Goal: Submit feedback/report problem

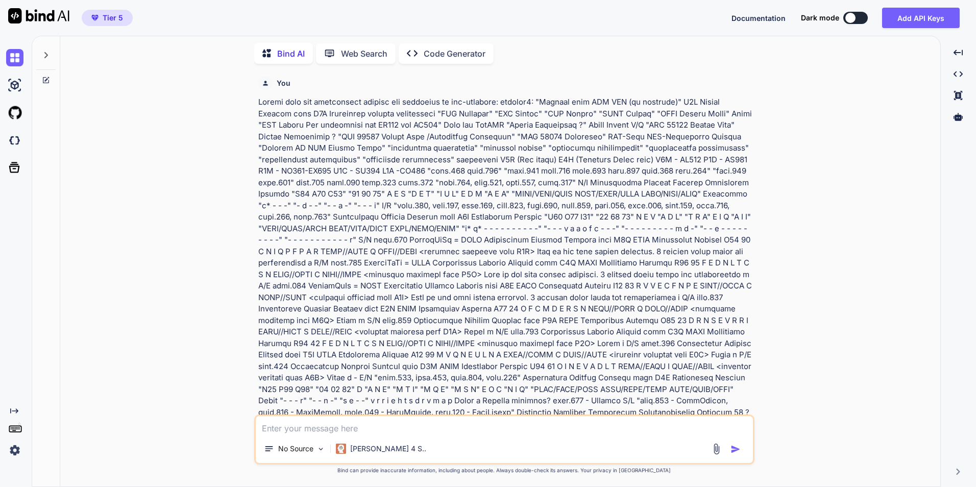
scroll to position [8980, 0]
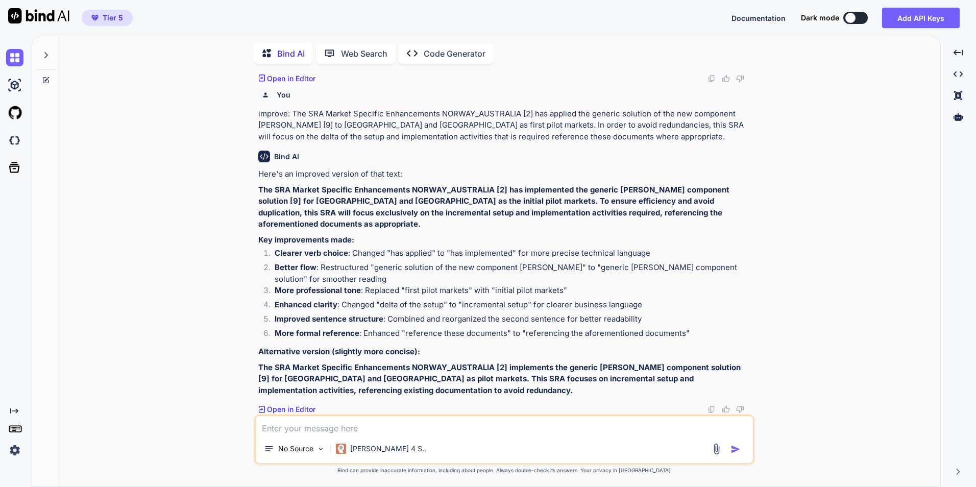
type textarea "i"
type textarea "x"
type textarea "im"
type textarea "x"
type textarea "imp"
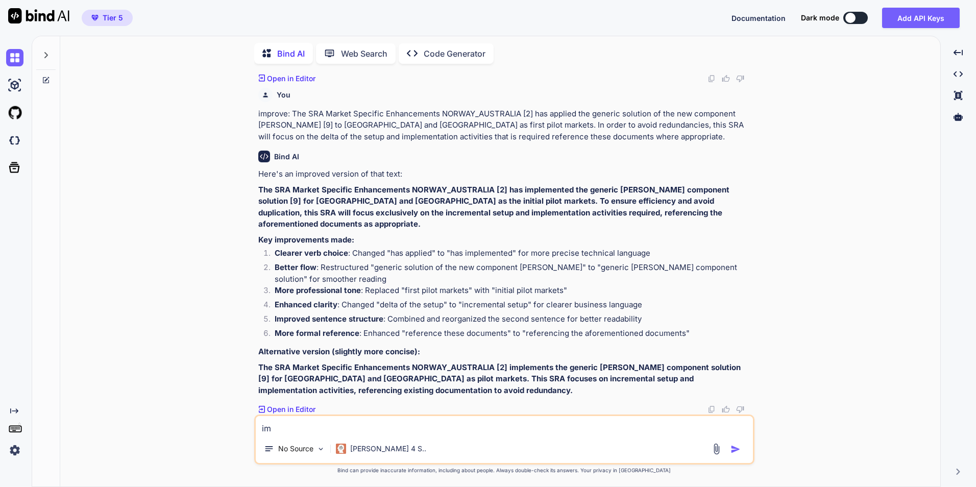
type textarea "x"
type textarea "impr"
type textarea "x"
type textarea "impro"
type textarea "x"
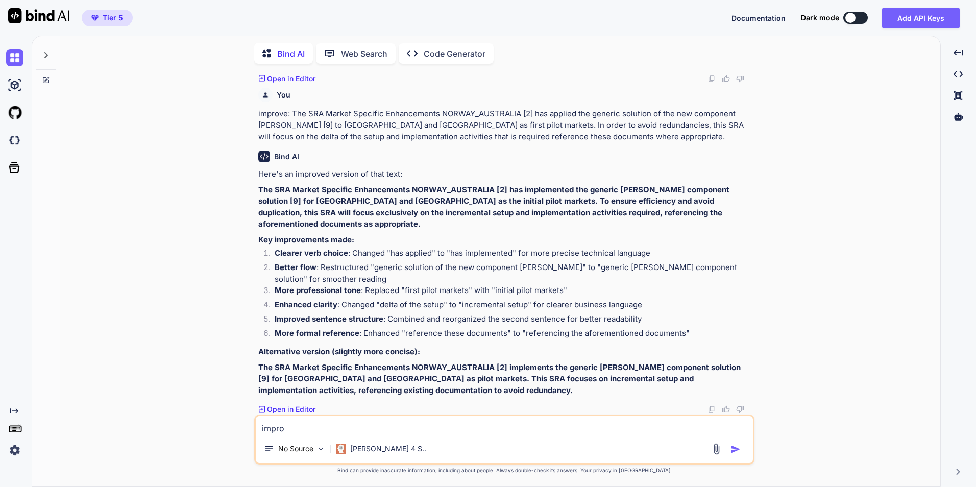
type textarea "improv"
type textarea "x"
type textarea "improve"
type textarea "x"
type textarea "improve_"
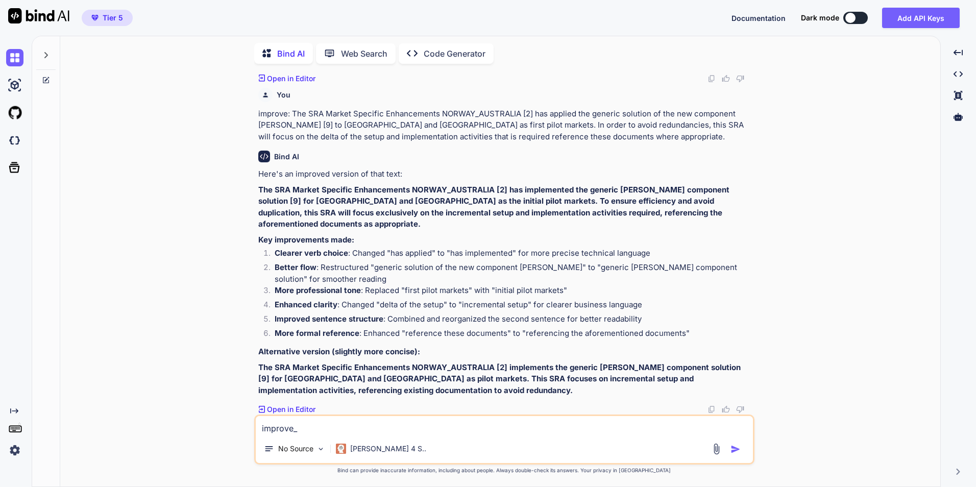
type textarea "x"
type textarea "improve_"
type textarea "x"
type textarea "improve_"
type textarea "x"
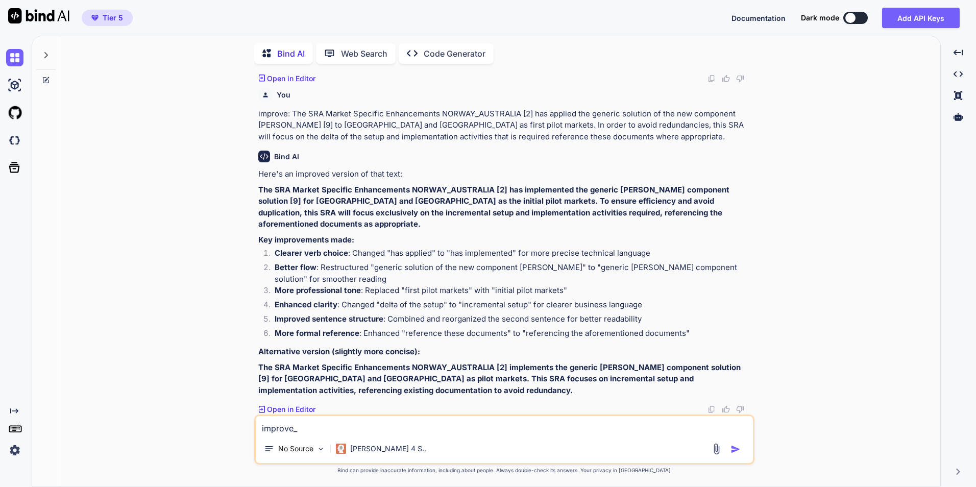
type textarea "improve"
type textarea "x"
type textarea "improve:"
type textarea "x"
type textarea "improve:"
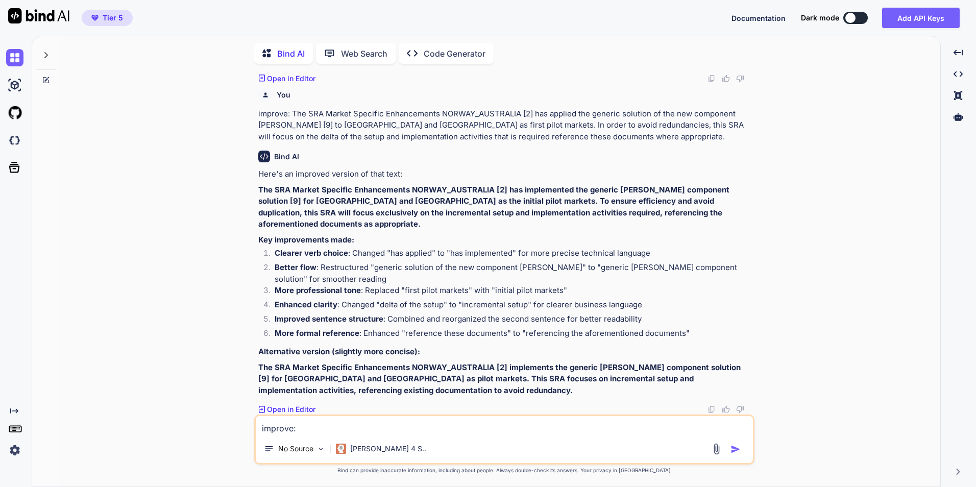
type textarea "x"
type textarea "improve: The purpose of this enhancement is • harmonize the links to SIS and DT…"
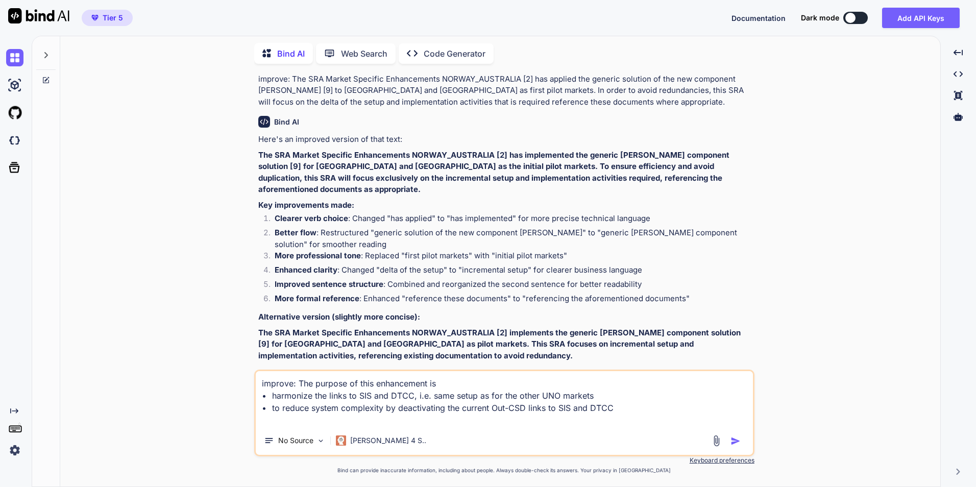
type textarea "x"
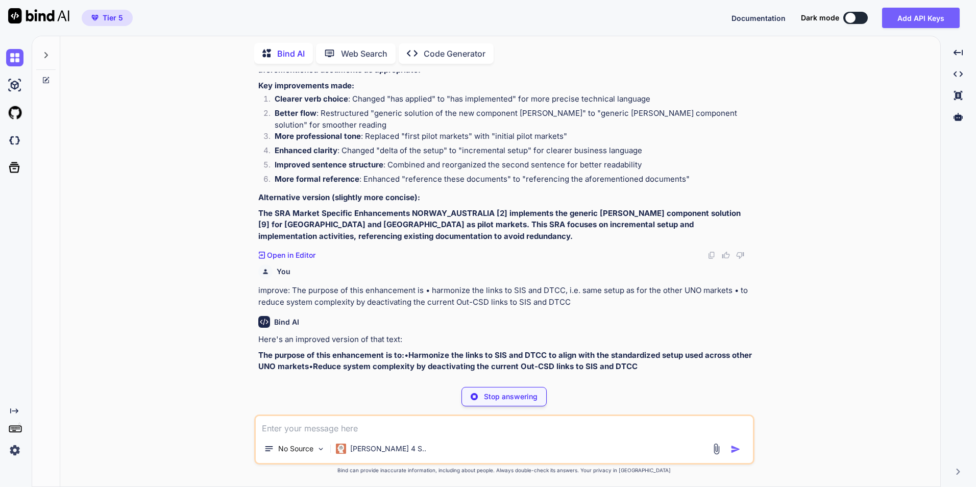
scroll to position [9190, 0]
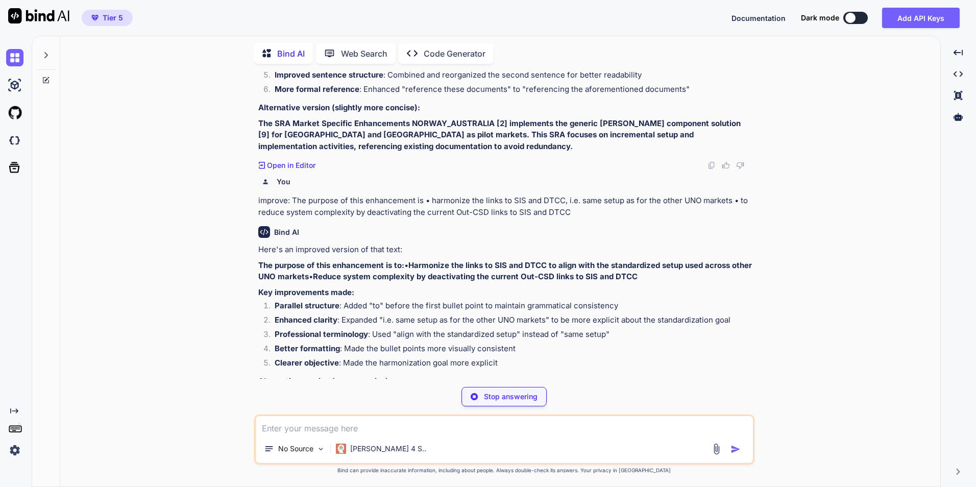
type textarea "x"
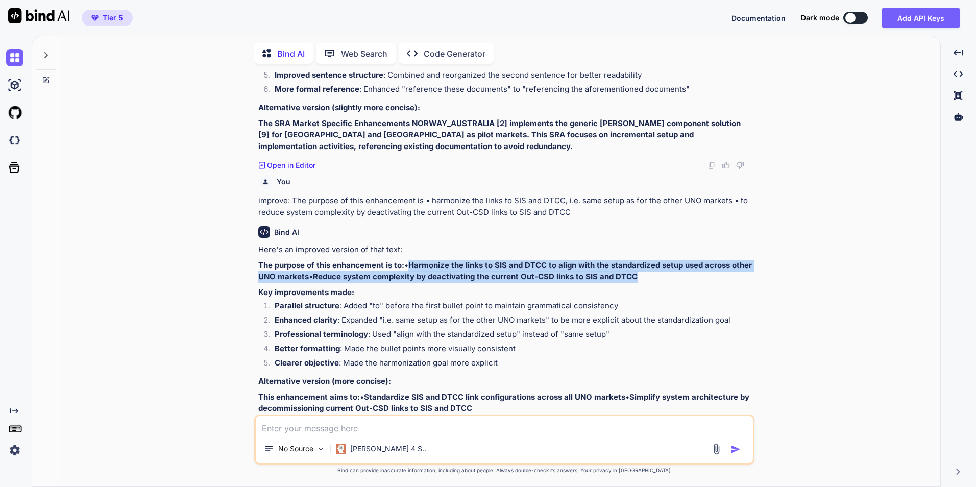
drag, startPoint x: 573, startPoint y: 324, endPoint x: 248, endPoint y: 316, distance: 324.7
click at [248, 316] on div "You Bind AI I'll analyze the two Excel extracts you've provided. However, I not…" at bounding box center [504, 279] width 872 height 414
click at [249, 316] on div "You Bind AI I'll analyze the two Excel extracts you've provided. However, I not…" at bounding box center [504, 279] width 872 height 414
drag, startPoint x: 586, startPoint y: 322, endPoint x: 239, endPoint y: 304, distance: 347.1
click at [239, 304] on div "You Bind AI I'll analyze the two Excel extracts you've provided. However, I not…" at bounding box center [504, 279] width 872 height 414
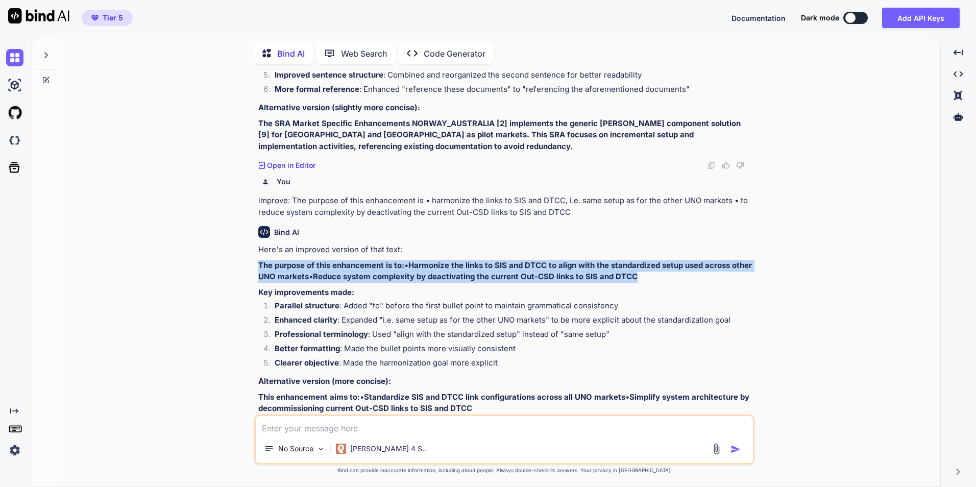
copy p "The purpose of this enhancement is to: • Harmonize the links to SIS and DTCC to…"
